Goal: Task Accomplishment & Management: Use online tool/utility

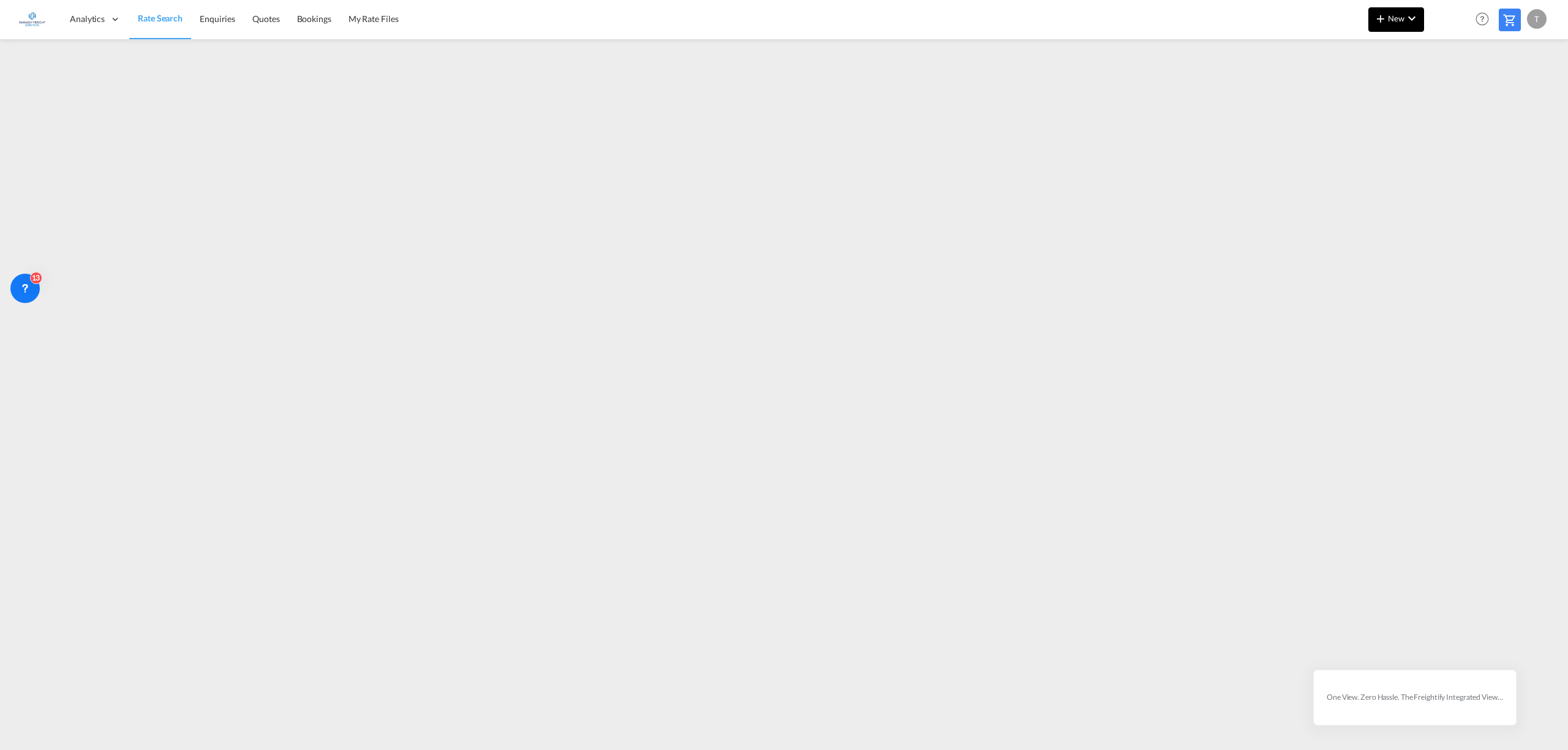
click at [1407, 15] on md-icon "icon-chevron-down" at bounding box center [1412, 19] width 15 height 15
click at [1372, 53] on span "Rates" at bounding box center [1364, 52] width 15 height 24
click at [1458, 84] on div "Ratesheet" at bounding box center [1462, 92] width 45 height 31
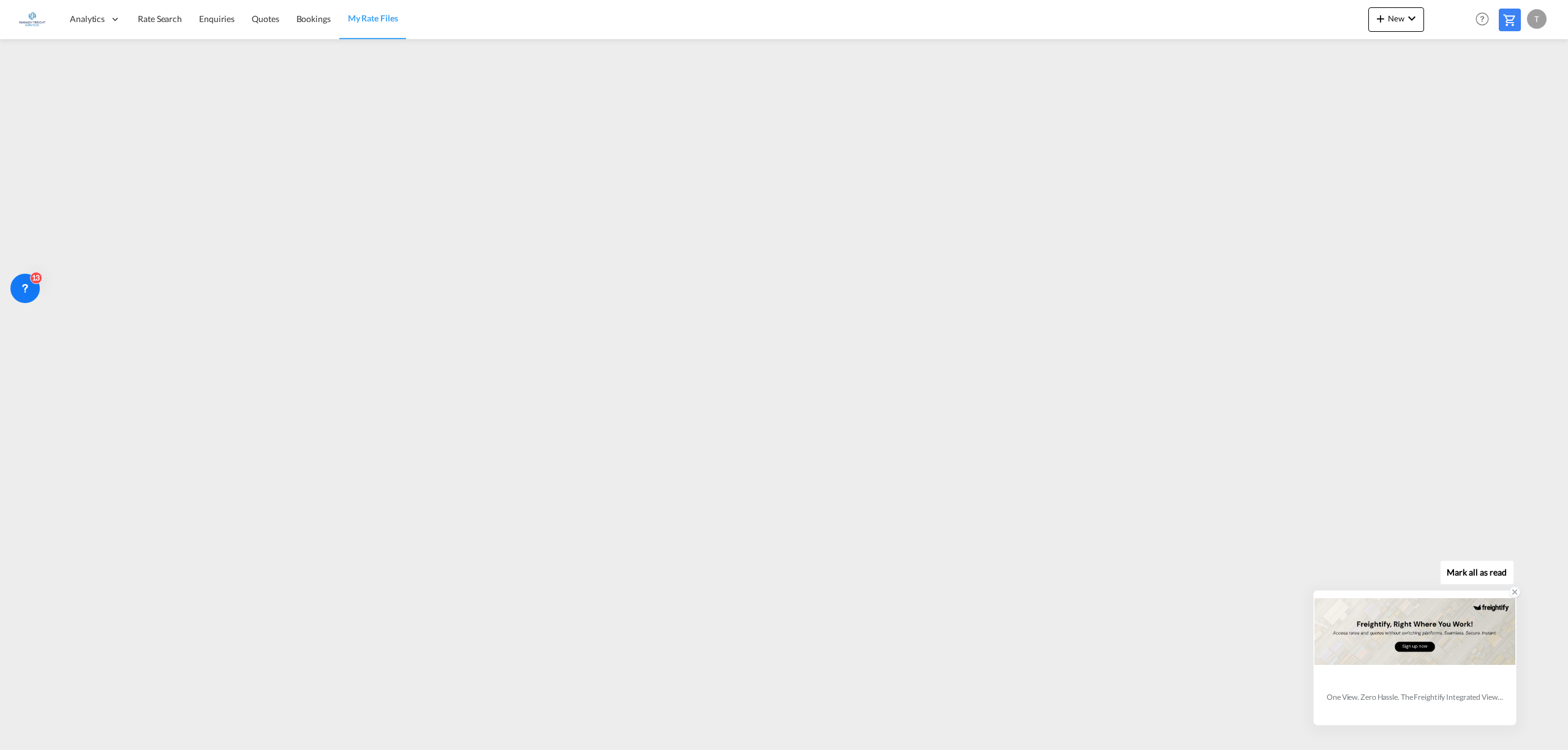
click at [1512, 591] on icon at bounding box center [1514, 591] width 8 height 8
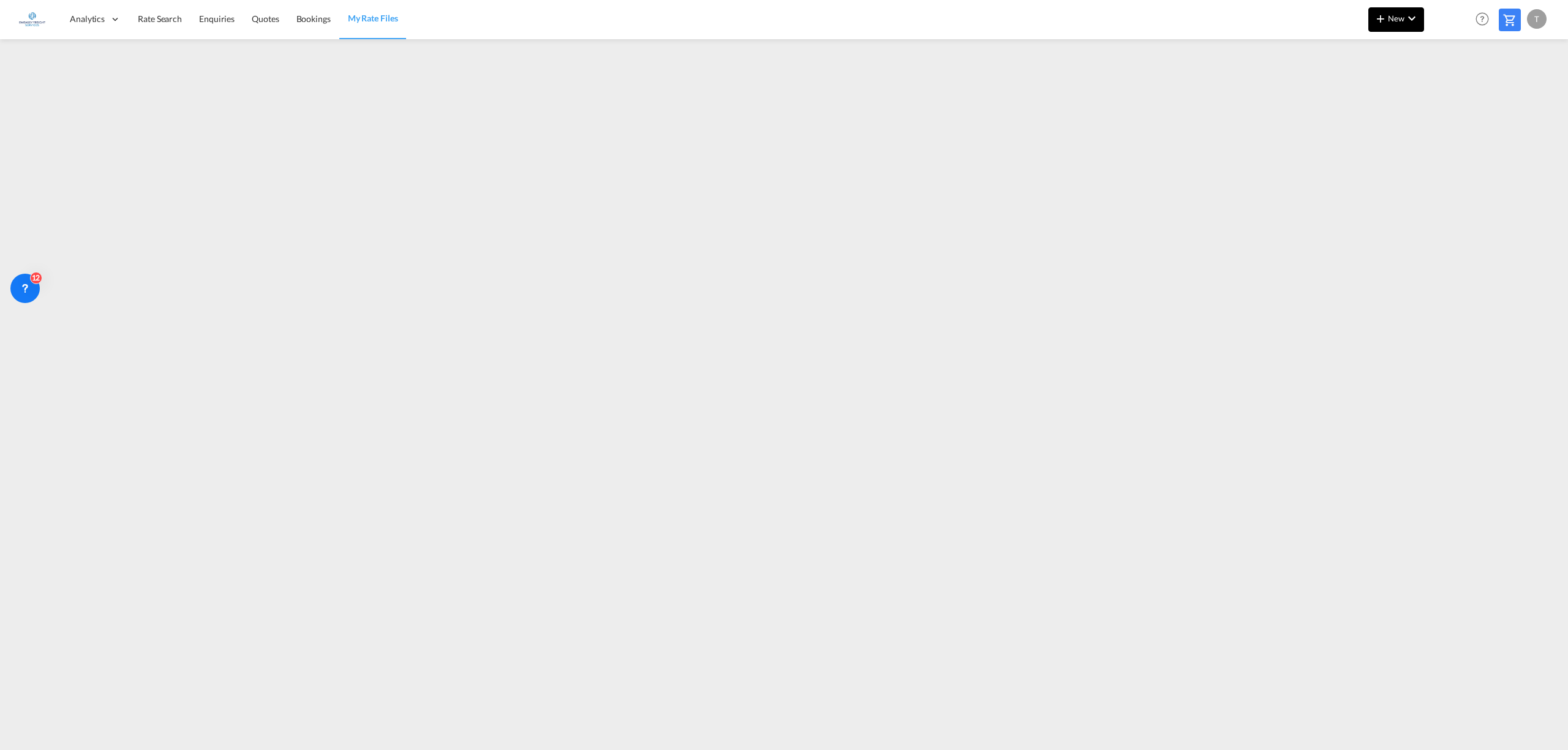
click at [1392, 18] on span "New" at bounding box center [1395, 18] width 46 height 9
click at [1382, 47] on div "Rates" at bounding box center [1381, 52] width 49 height 31
click at [1453, 89] on span "Ratesheet" at bounding box center [1446, 92] width 13 height 24
